Goal: Task Accomplishment & Management: Complete application form

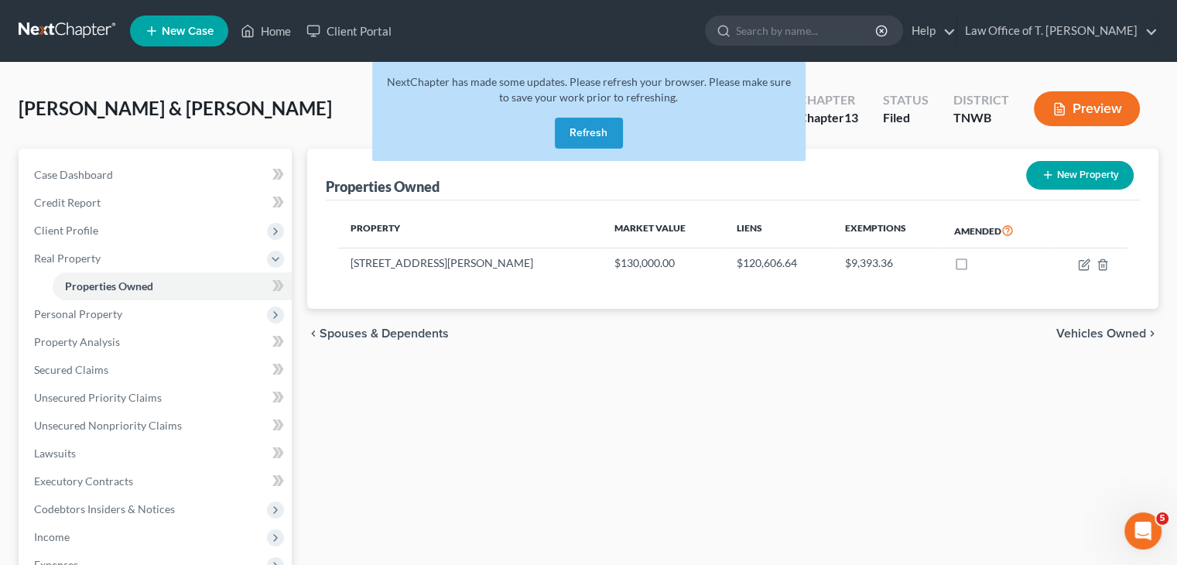
click at [581, 138] on button "Refresh" at bounding box center [589, 133] width 68 height 31
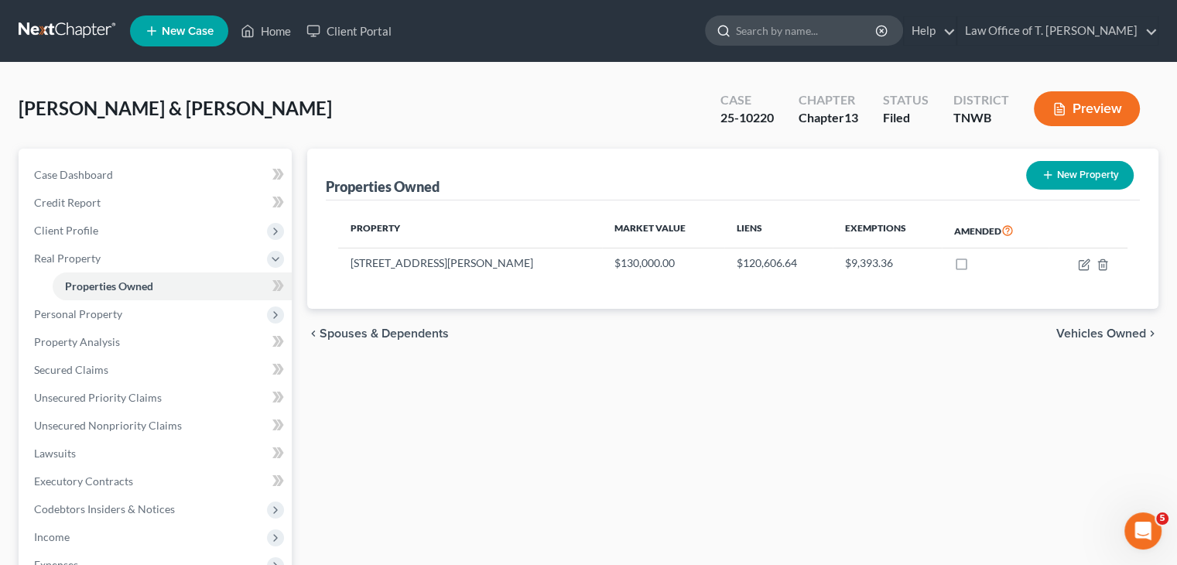
click at [767, 27] on input "search" at bounding box center [807, 30] width 142 height 29
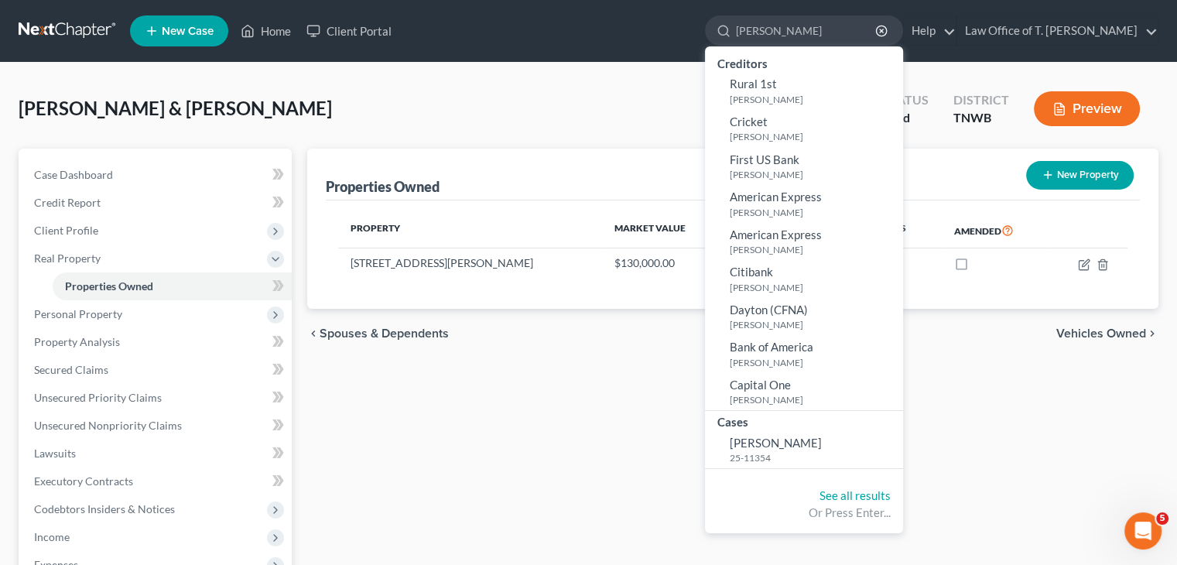
type input "[PERSON_NAME]"
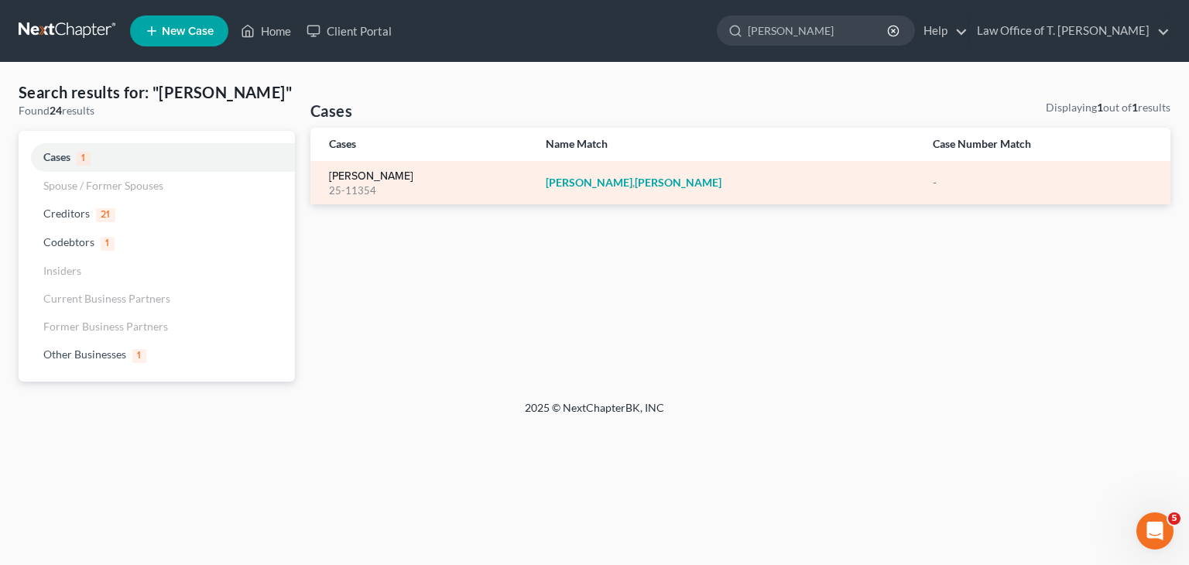
click at [376, 180] on link "[PERSON_NAME]" at bounding box center [371, 176] width 84 height 11
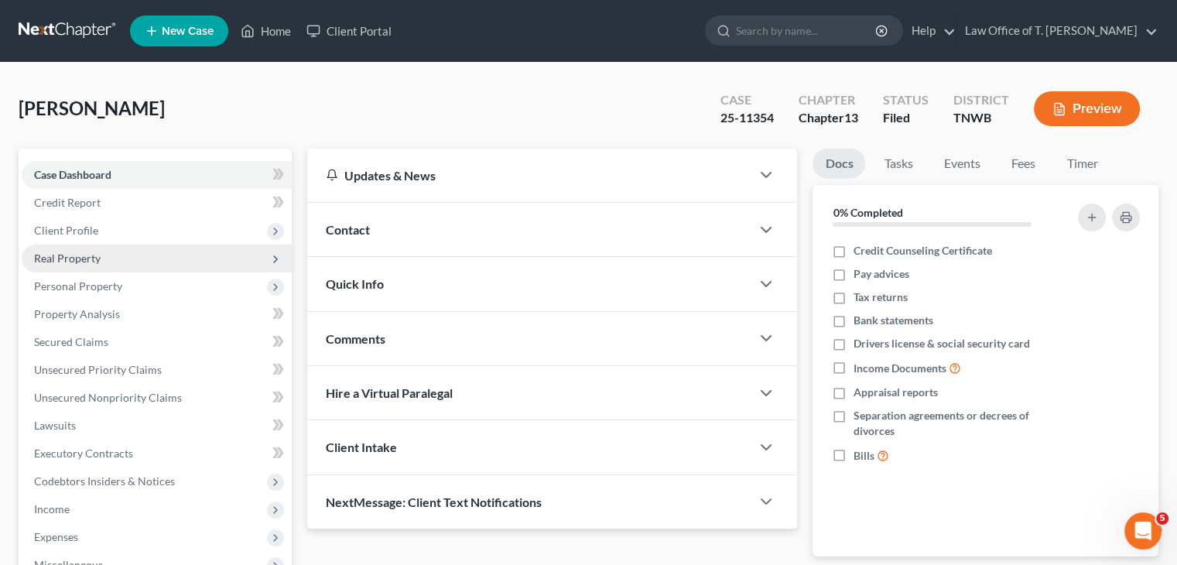
click at [77, 261] on span "Real Property" at bounding box center [67, 258] width 67 height 13
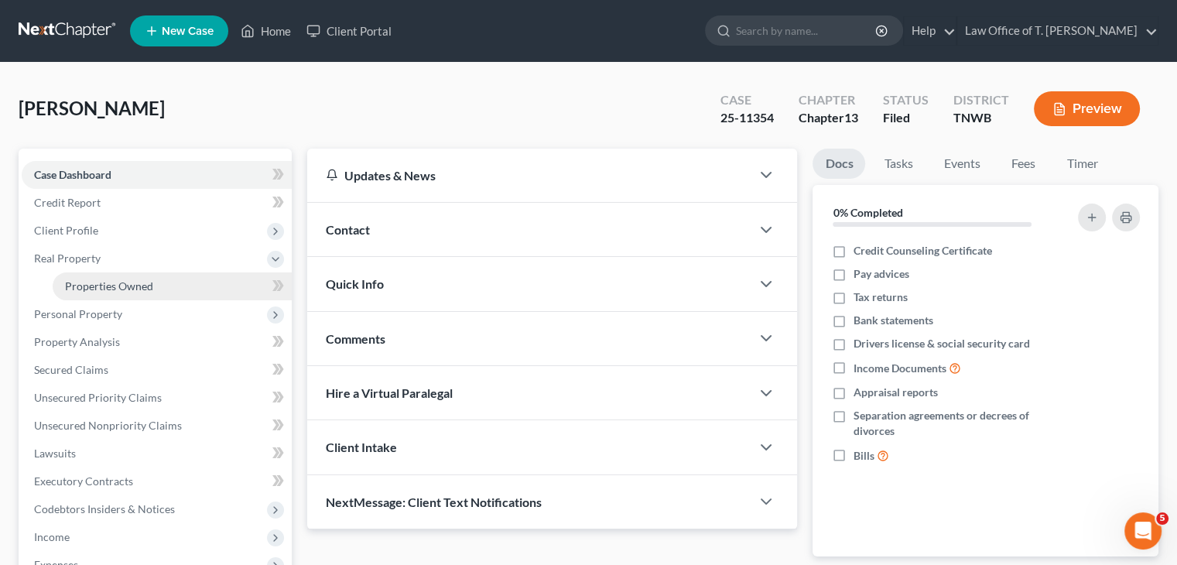
click at [156, 284] on link "Properties Owned" at bounding box center [172, 286] width 239 height 28
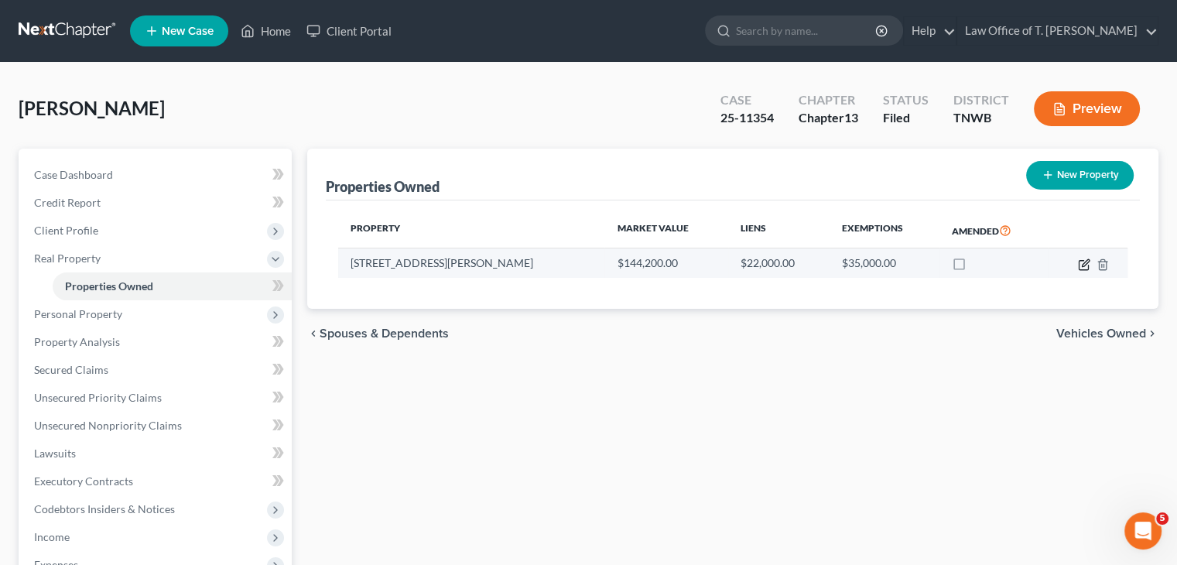
click at [1081, 264] on icon "button" at bounding box center [1084, 265] width 12 height 12
select select "44"
select select "0"
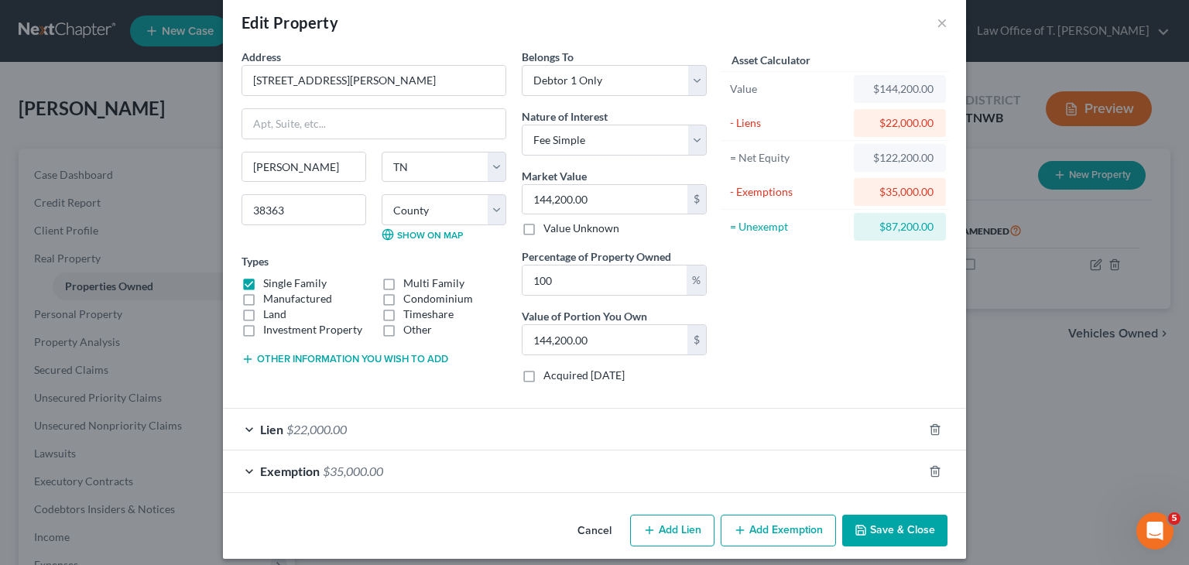
scroll to position [33, 0]
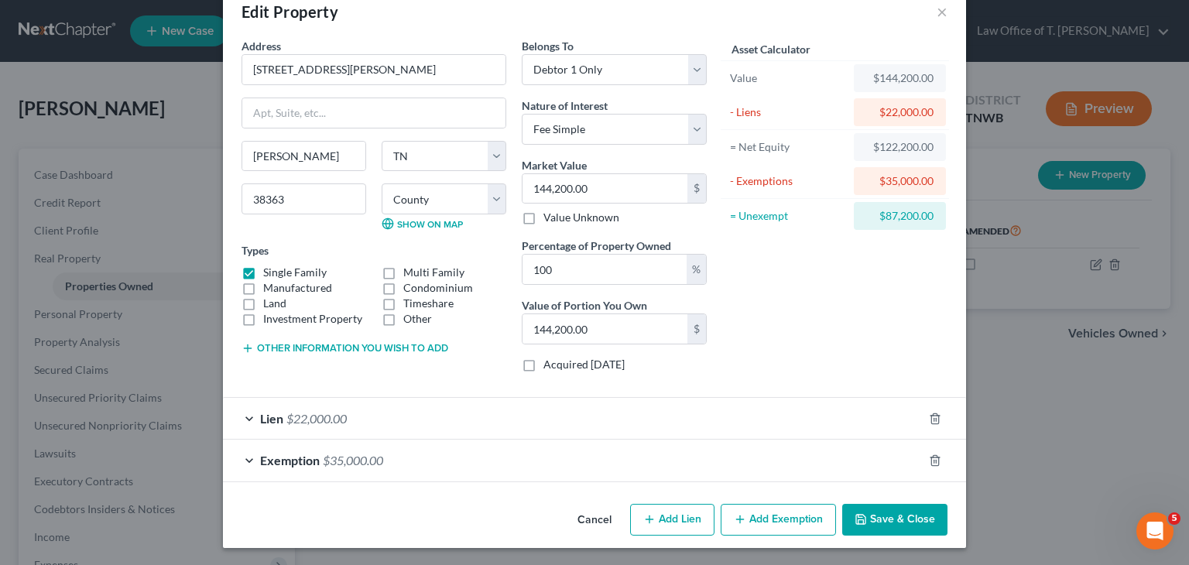
click at [241, 415] on div "Lien $22,000.00" at bounding box center [573, 418] width 700 height 41
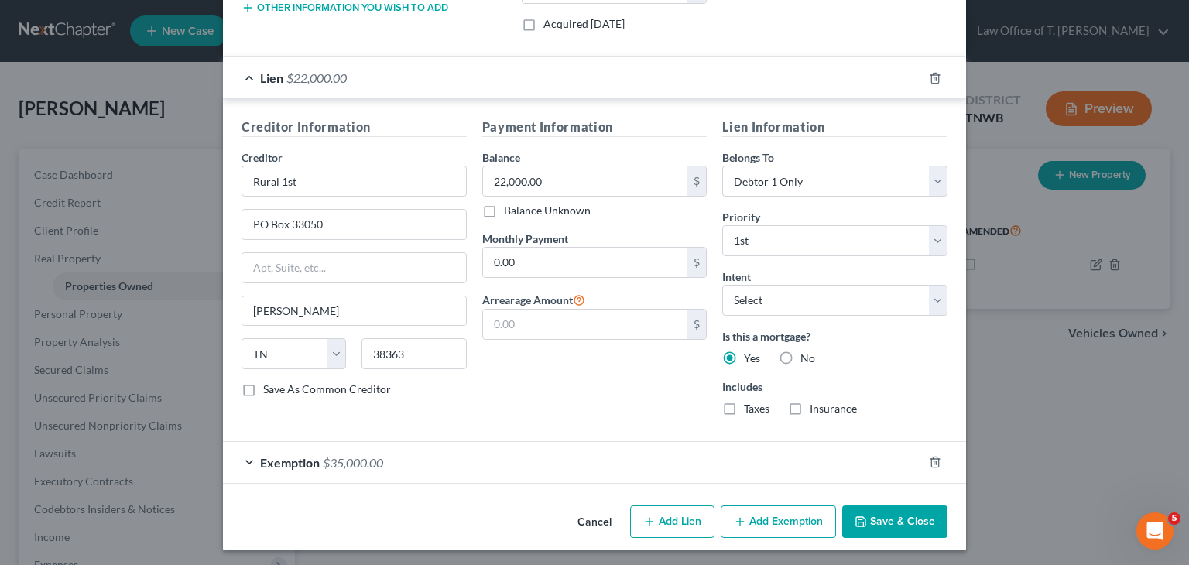
scroll to position [375, 0]
click at [920, 511] on button "Save & Close" at bounding box center [894, 521] width 105 height 33
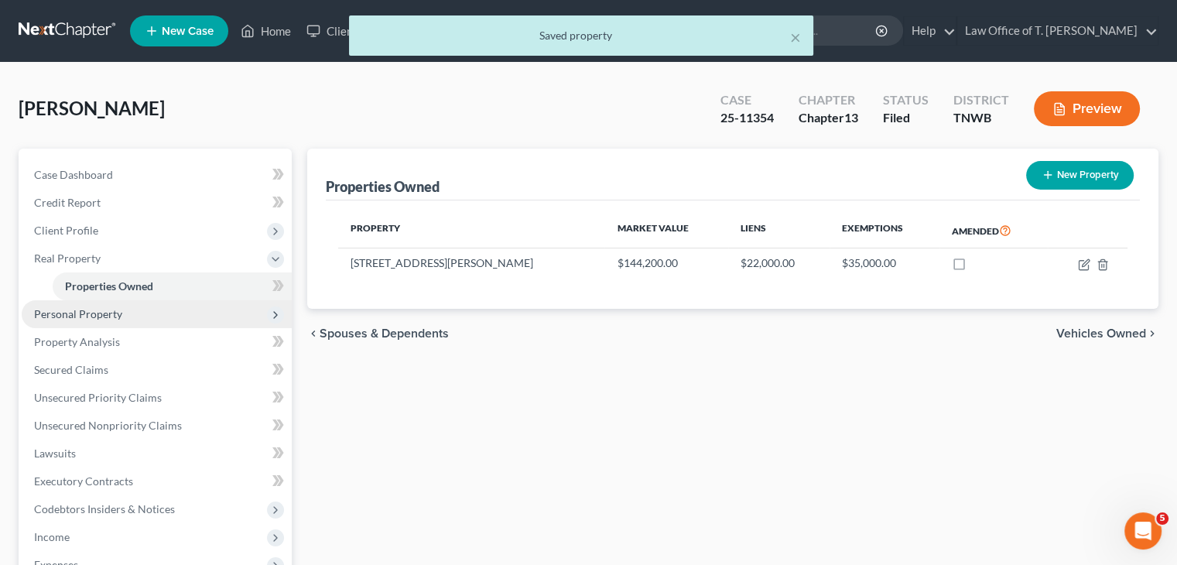
click at [173, 317] on span "Personal Property" at bounding box center [157, 314] width 270 height 28
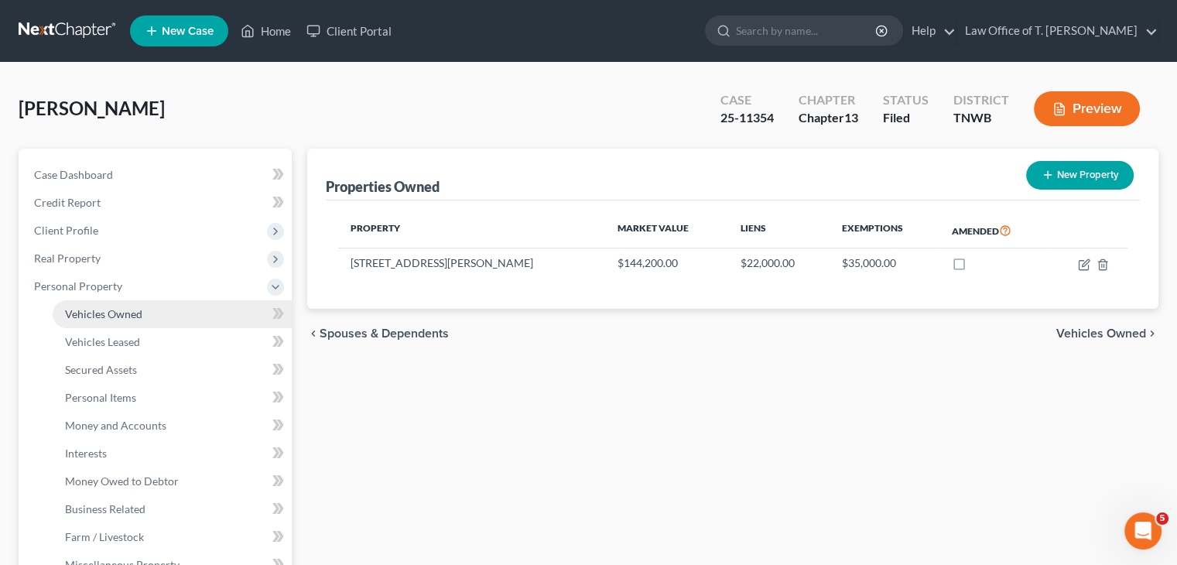
click at [159, 319] on link "Vehicles Owned" at bounding box center [172, 314] width 239 height 28
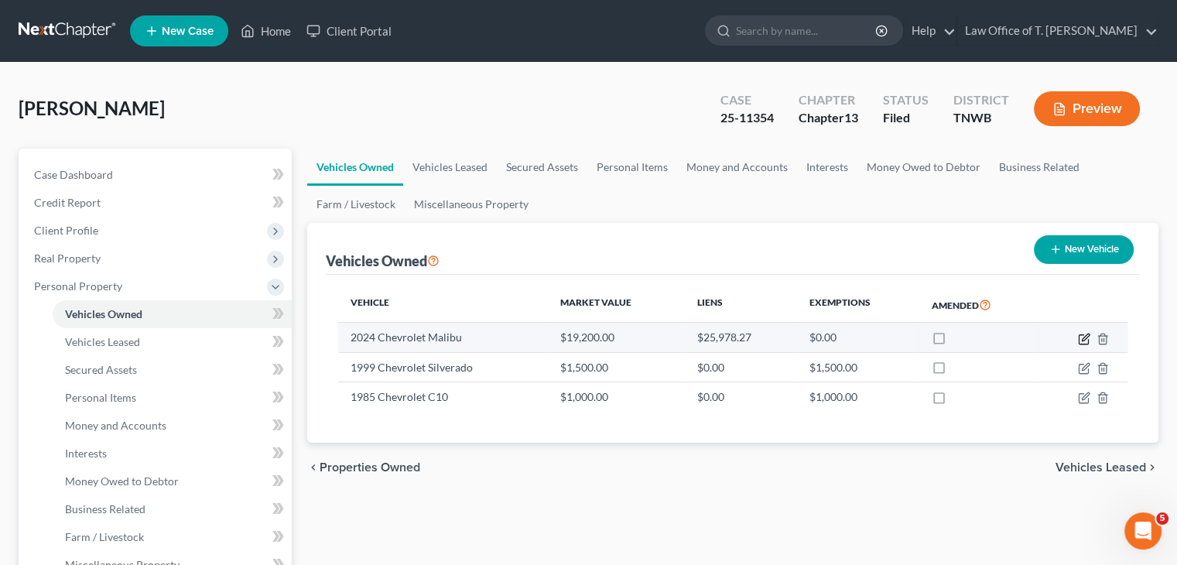
click at [1085, 338] on icon "button" at bounding box center [1085, 337] width 7 height 7
click at [1087, 342] on body "Home New Case Client Portal Law Office of T. Verner Smith crystal@vernersmith.c…" at bounding box center [588, 564] width 1177 height 1129
select select "0"
select select "2"
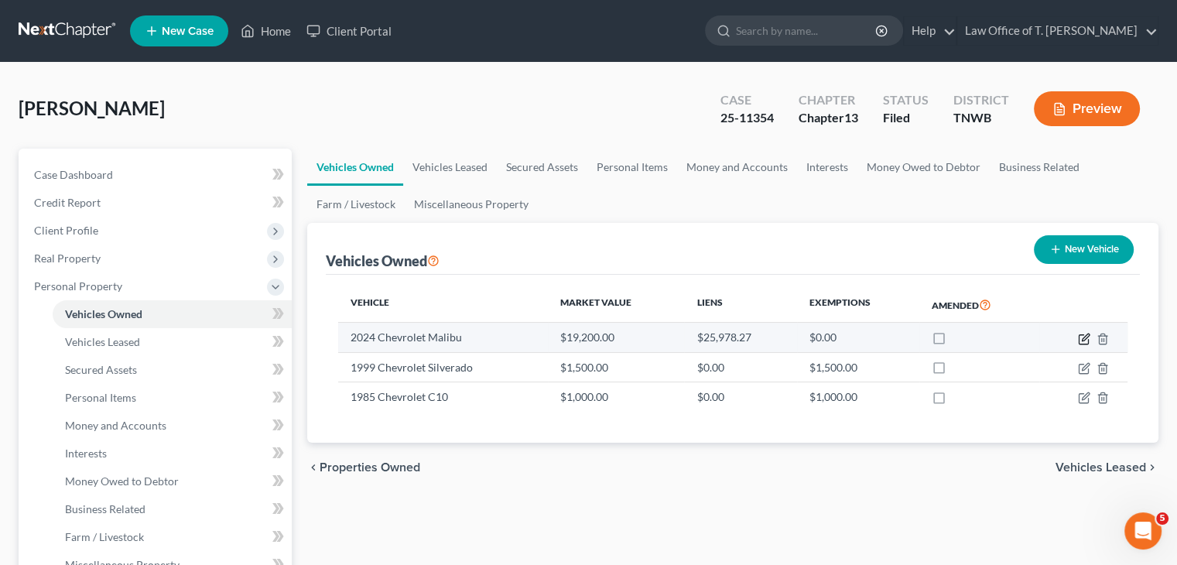
select select "0"
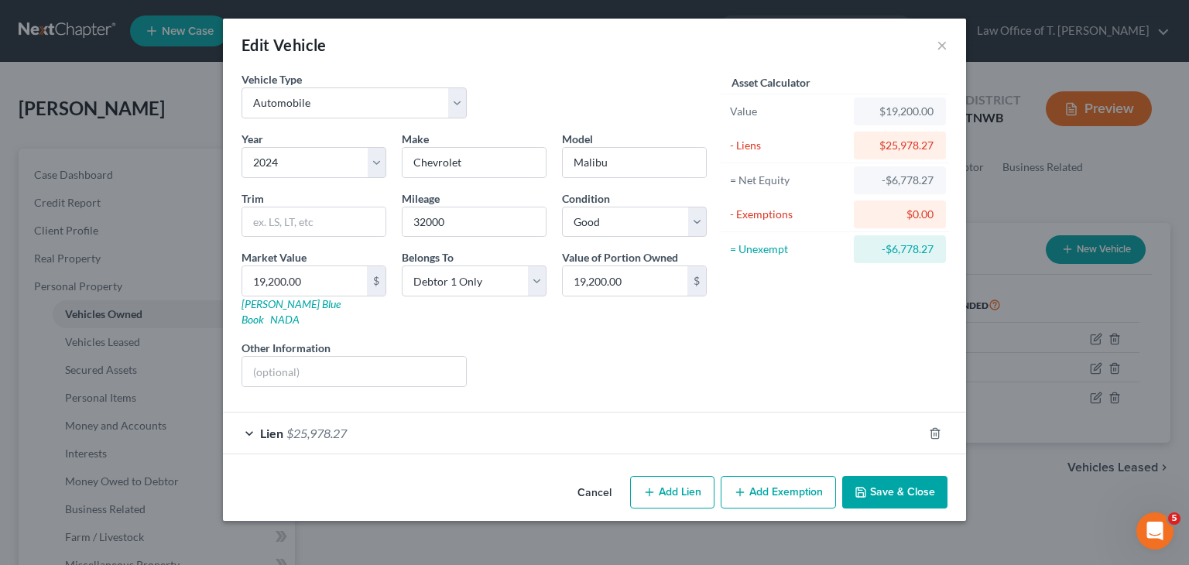
click at [252, 417] on div "Lien $25,978.27" at bounding box center [573, 433] width 700 height 41
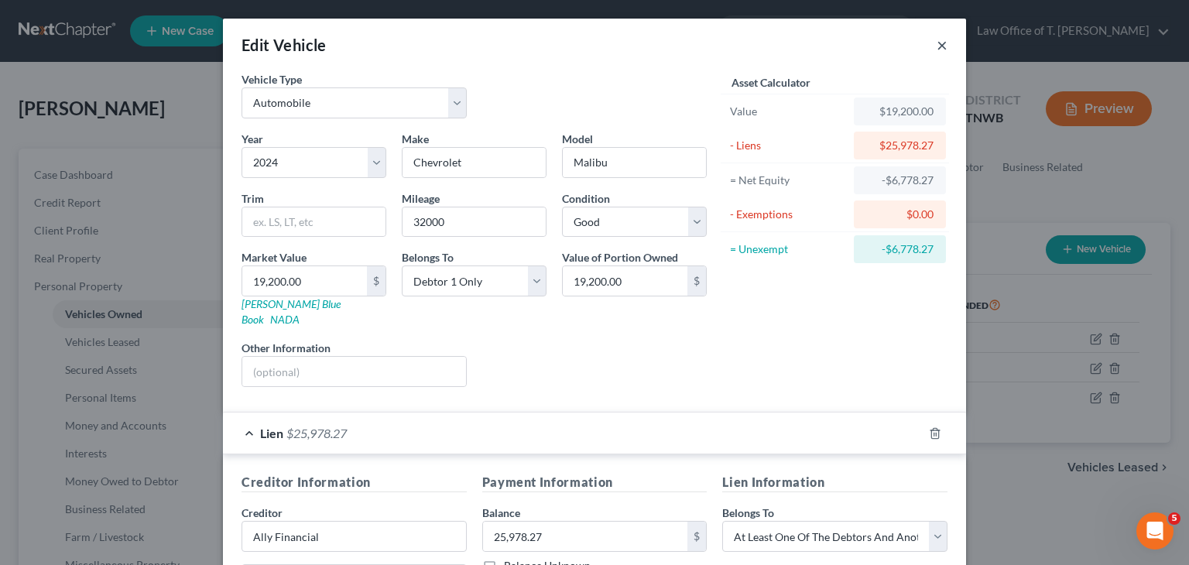
click at [941, 47] on button "×" at bounding box center [941, 45] width 11 height 19
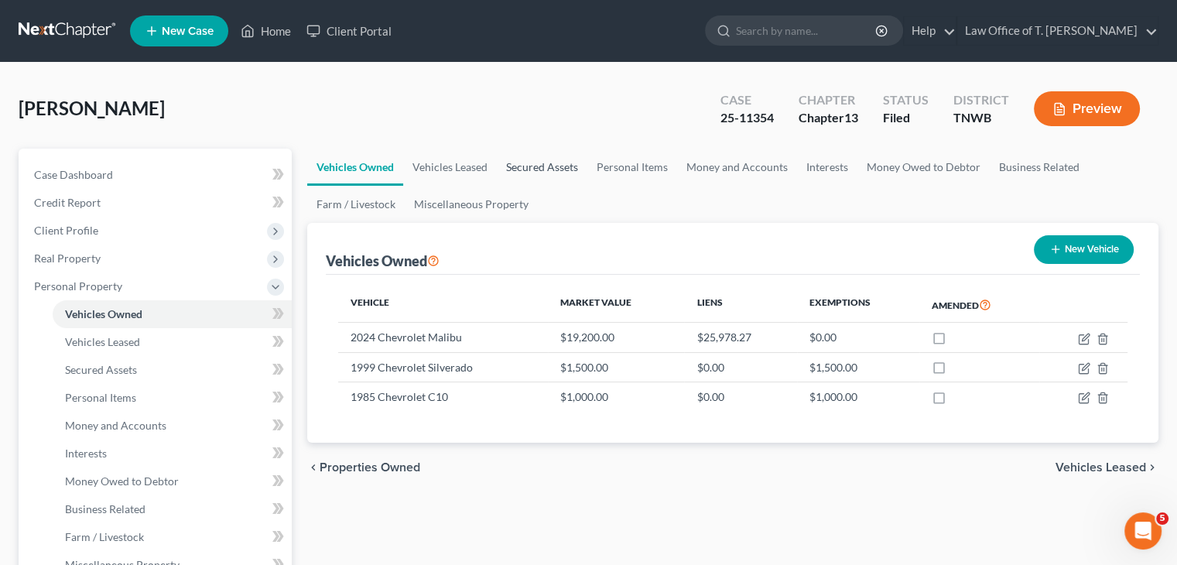
click at [556, 164] on link "Secured Assets" at bounding box center [542, 167] width 91 height 37
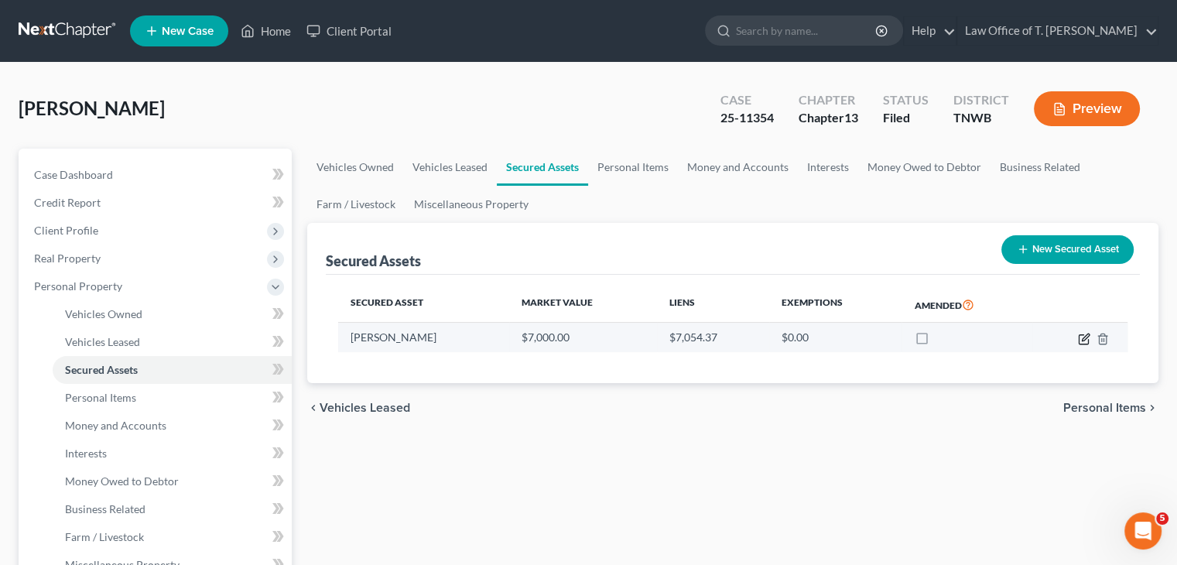
click at [1082, 341] on icon "button" at bounding box center [1084, 339] width 12 height 12
select select "other"
select select "3"
select select "44"
select select "0"
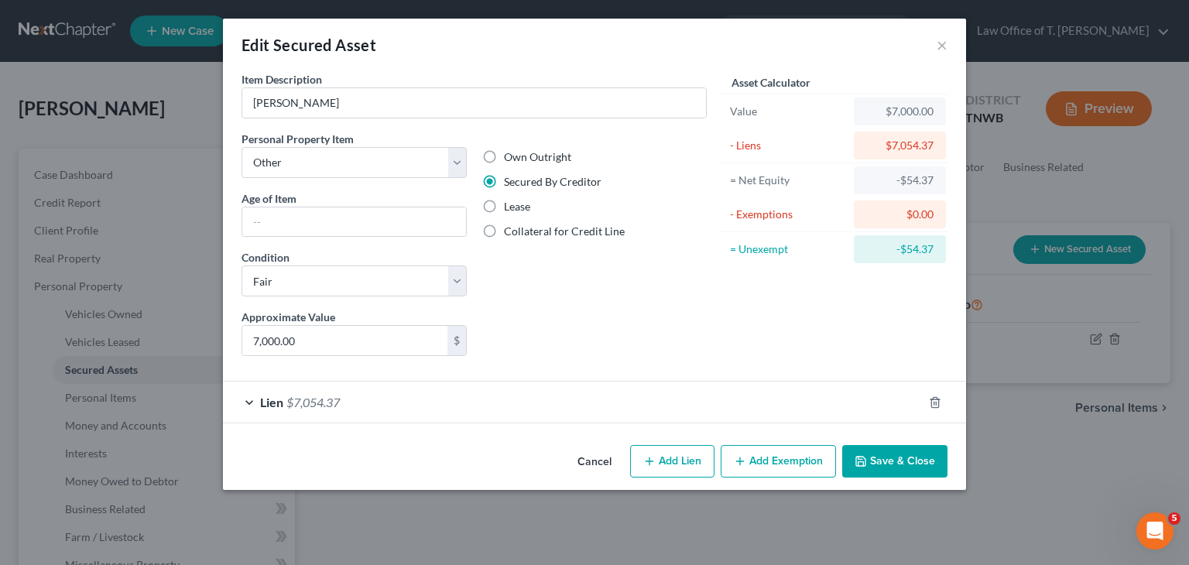
click at [249, 406] on div "Lien $7,054.37" at bounding box center [573, 402] width 700 height 41
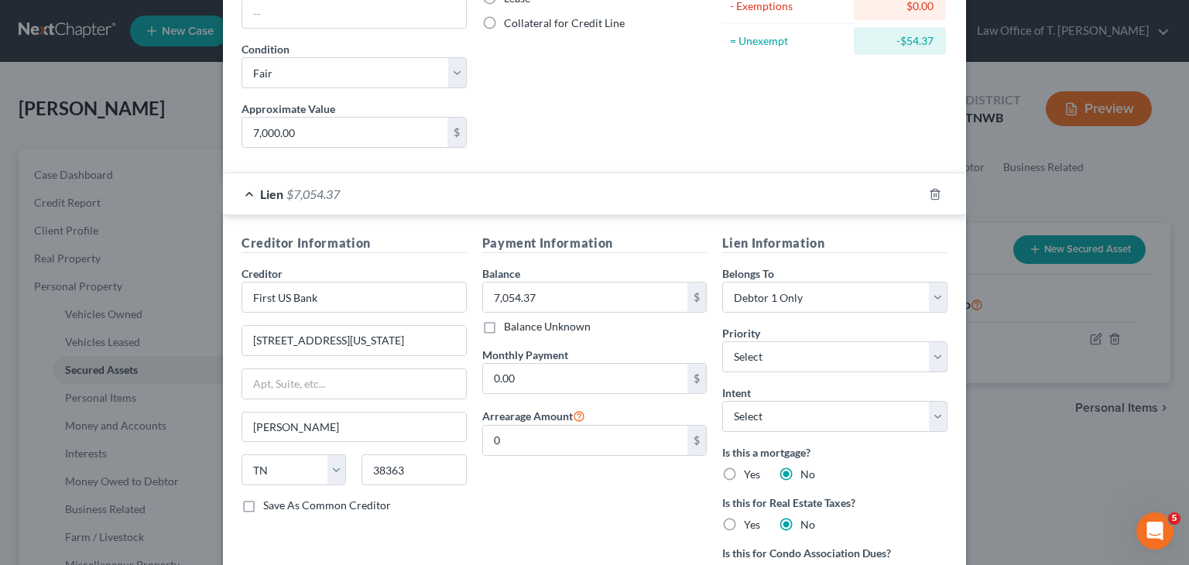
scroll to position [232, 0]
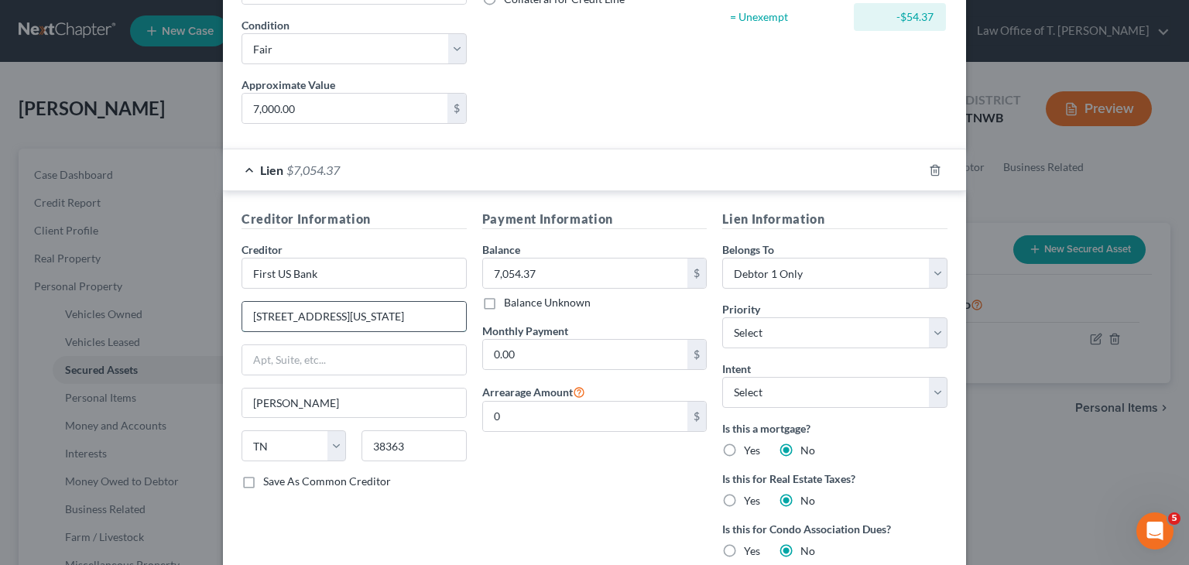
click at [387, 317] on input "450 South Tennessee Ave" at bounding box center [354, 316] width 224 height 29
drag, startPoint x: 381, startPoint y: 314, endPoint x: 207, endPoint y: 314, distance: 173.4
click at [204, 314] on div "Edit Secured Asset × Item Description * John Boat Personal Property Item Select…" at bounding box center [594, 282] width 1189 height 565
click at [321, 310] on input "3976 B. Goverment Blvd." at bounding box center [354, 316] width 224 height 29
type input "3976 B. Government Blvd."
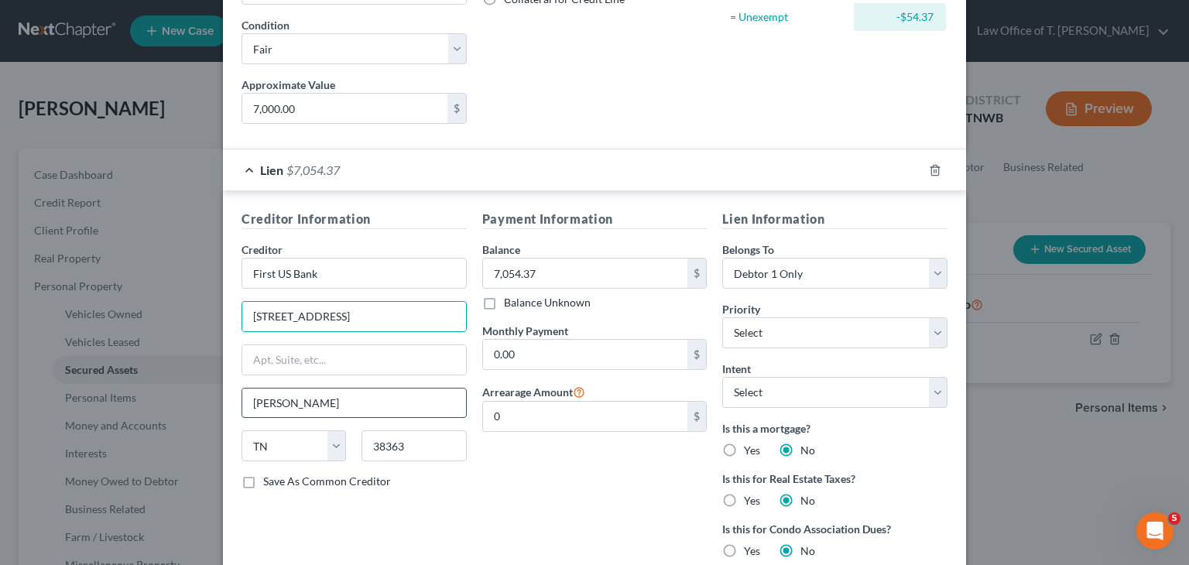
click at [313, 399] on input "Parsons" at bounding box center [354, 403] width 224 height 29
type input "P"
type input "Mobile"
select select "0"
click at [402, 446] on input "38363" at bounding box center [413, 445] width 104 height 31
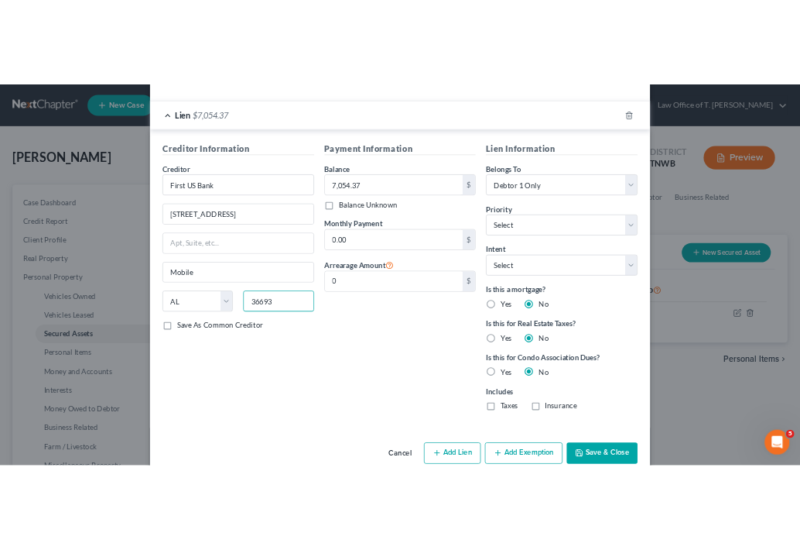
scroll to position [383, 0]
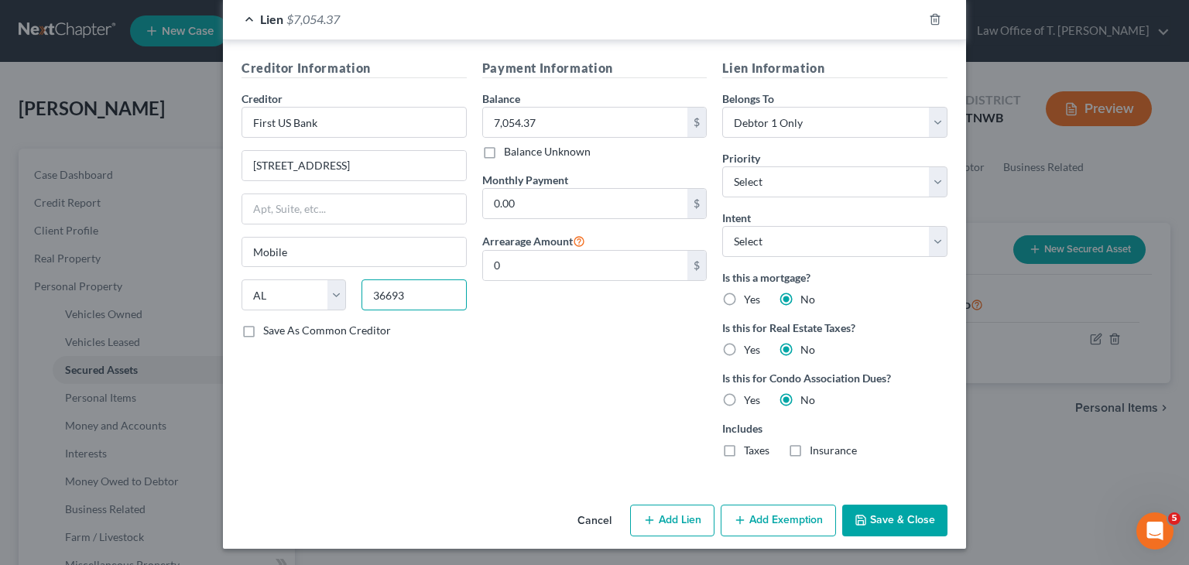
type input "36693"
click at [878, 521] on button "Save & Close" at bounding box center [894, 521] width 105 height 33
